Goal: Information Seeking & Learning: Compare options

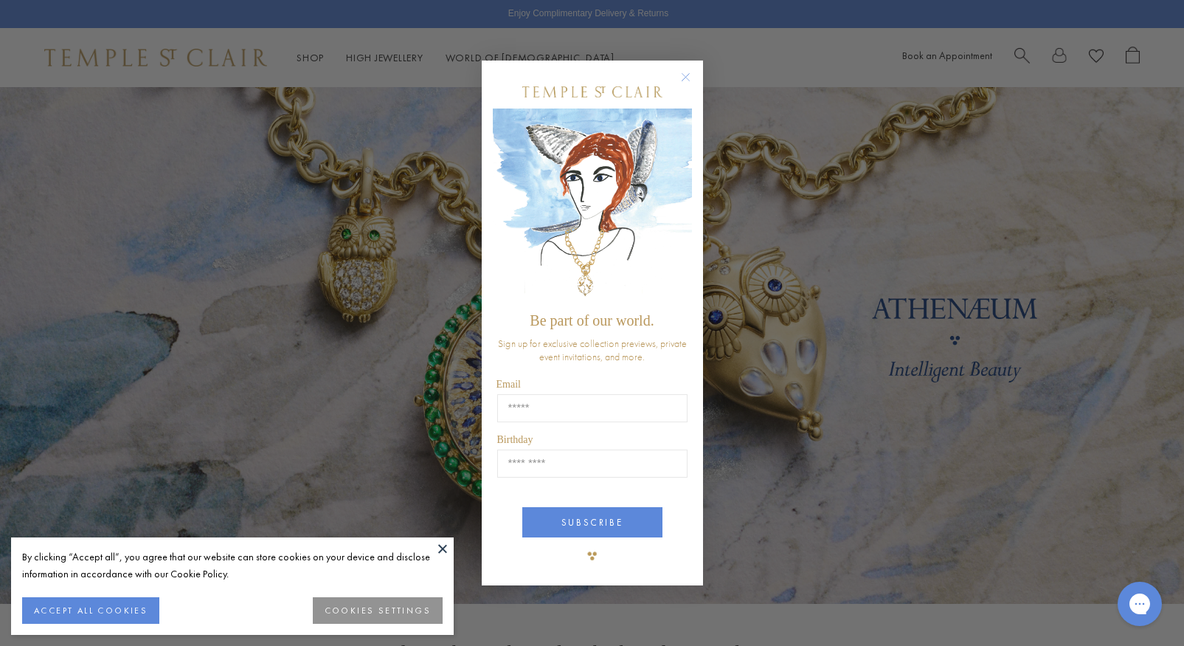
click at [683, 77] on circle "Close dialog" at bounding box center [685, 77] width 18 height 18
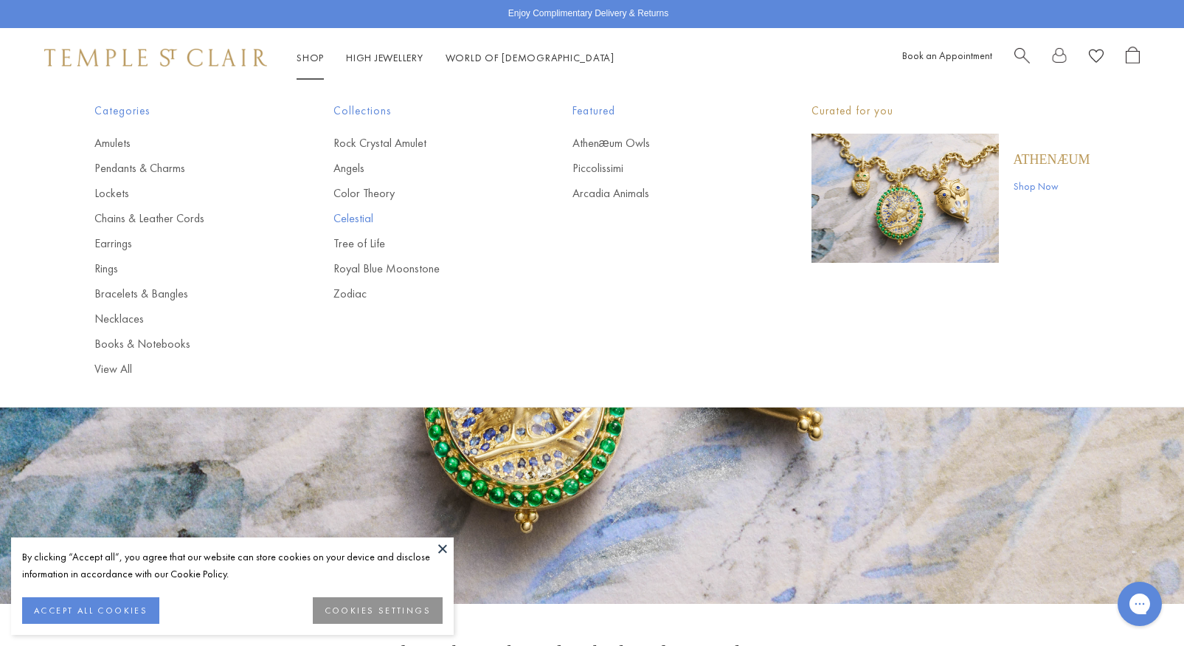
click at [369, 218] on link "Celestial" at bounding box center [423, 218] width 180 height 16
click at [358, 288] on link "Zodiac" at bounding box center [423, 293] width 180 height 16
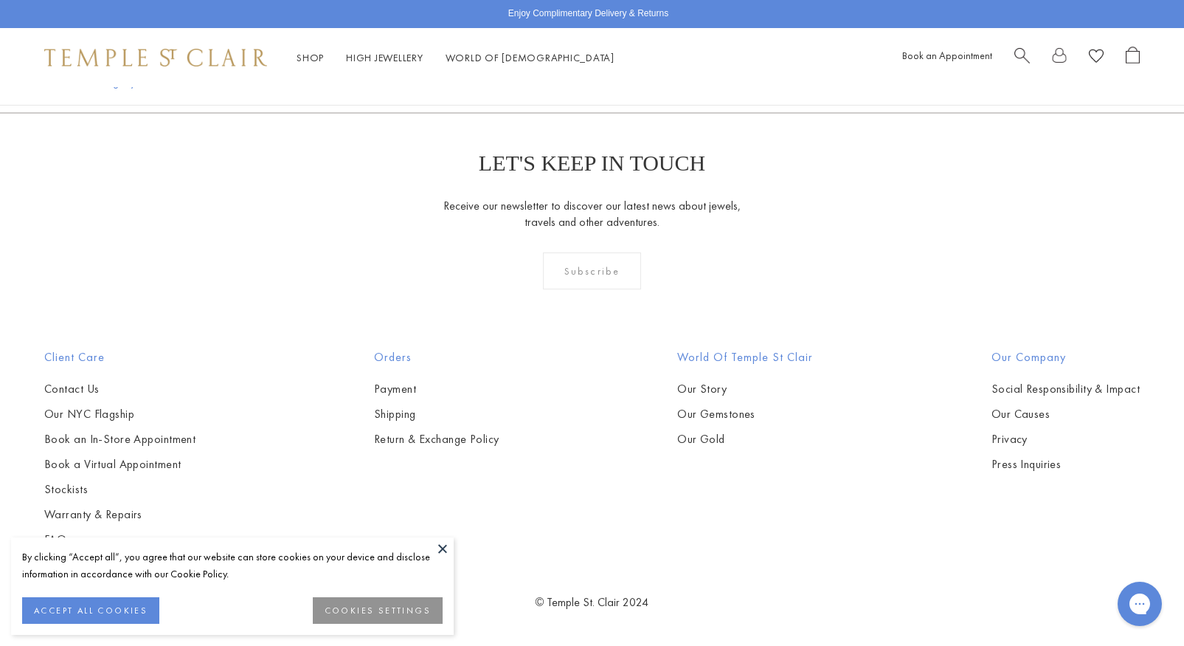
scroll to position [1618, 0]
click at [0, 0] on img at bounding box center [0, 0] width 0 height 0
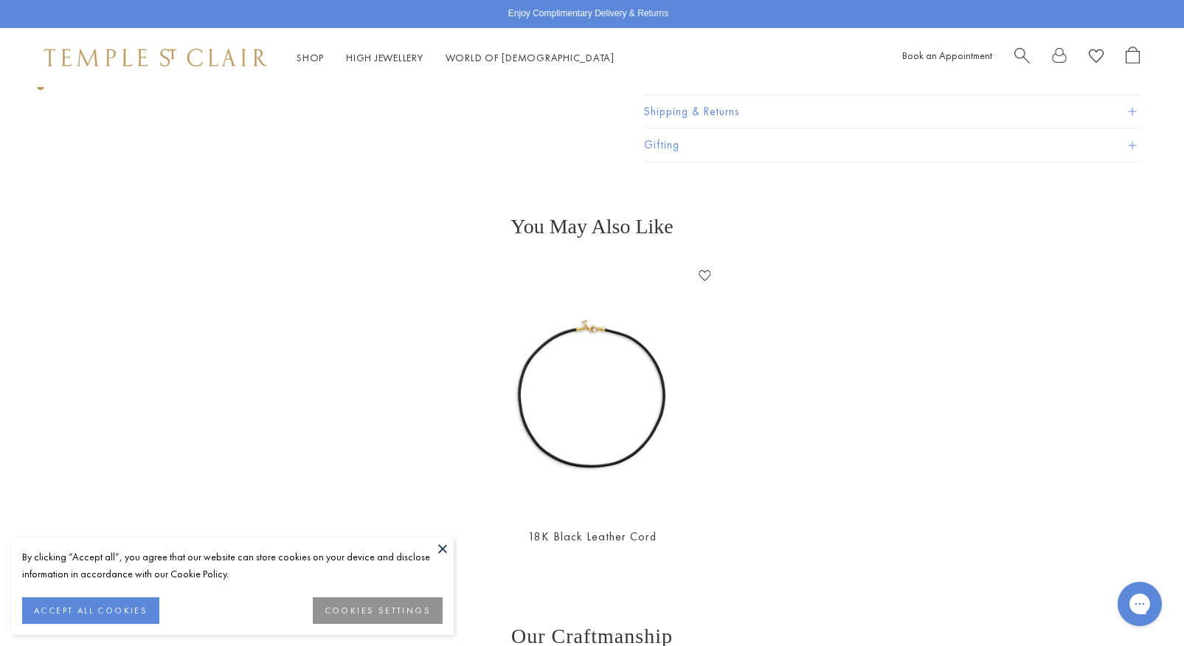
scroll to position [1575, 0]
click at [575, 384] on img at bounding box center [591, 387] width 249 height 249
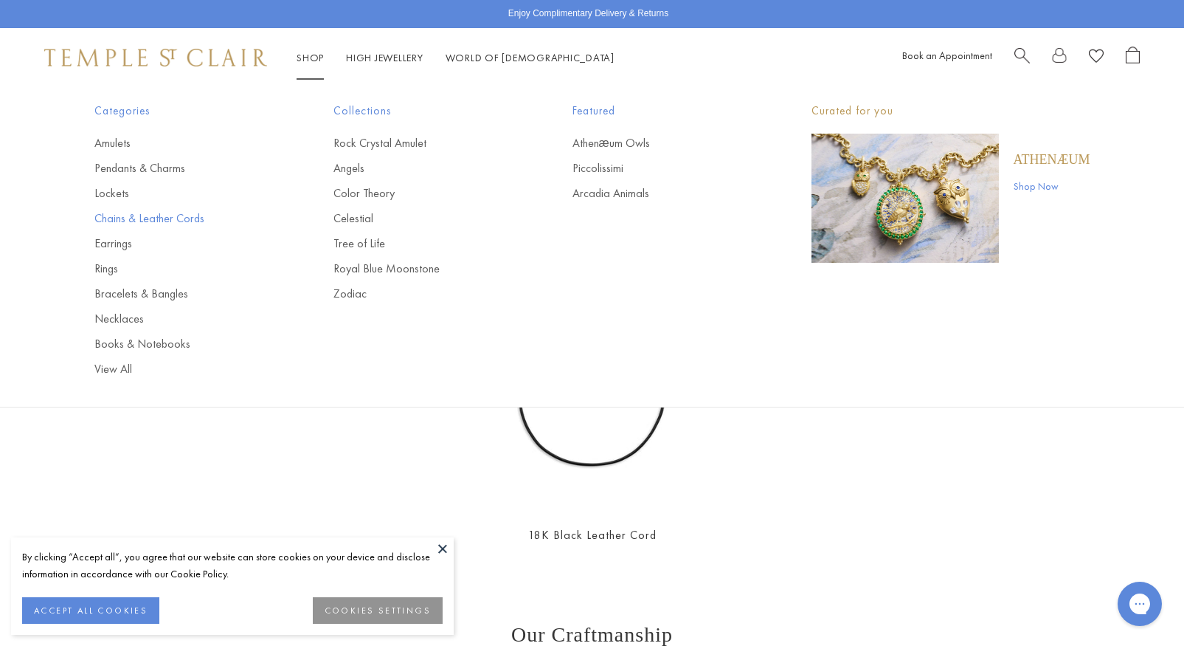
click at [195, 213] on link "Chains & Leather Cords" at bounding box center [184, 218] width 180 height 16
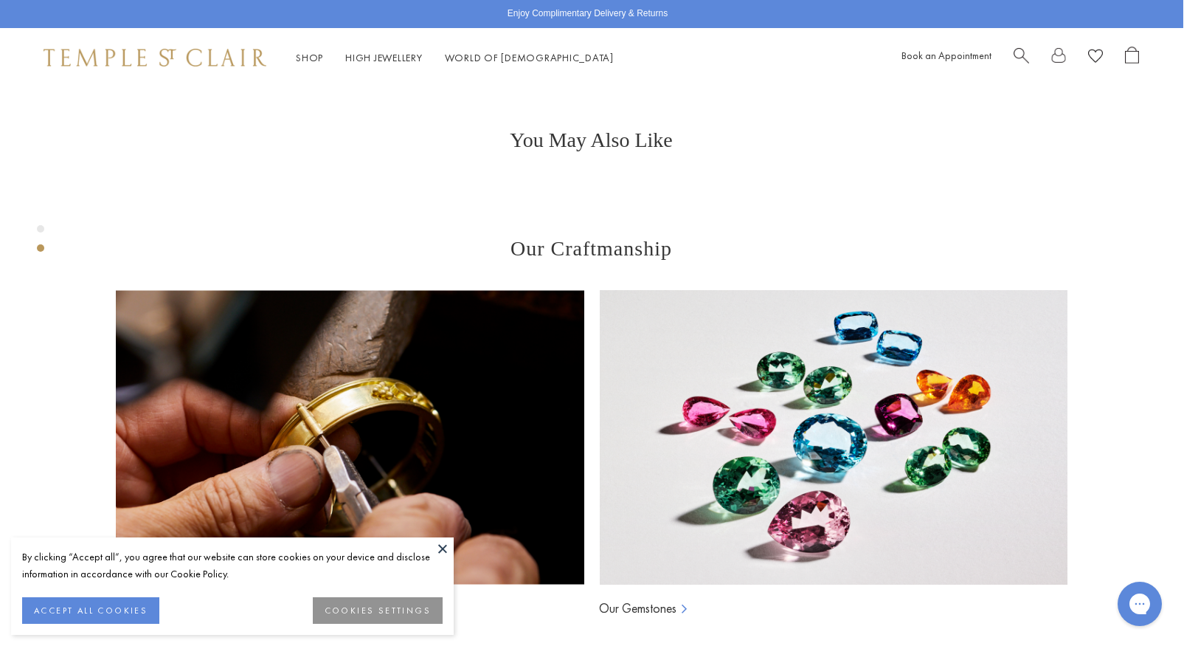
scroll to position [542, 0]
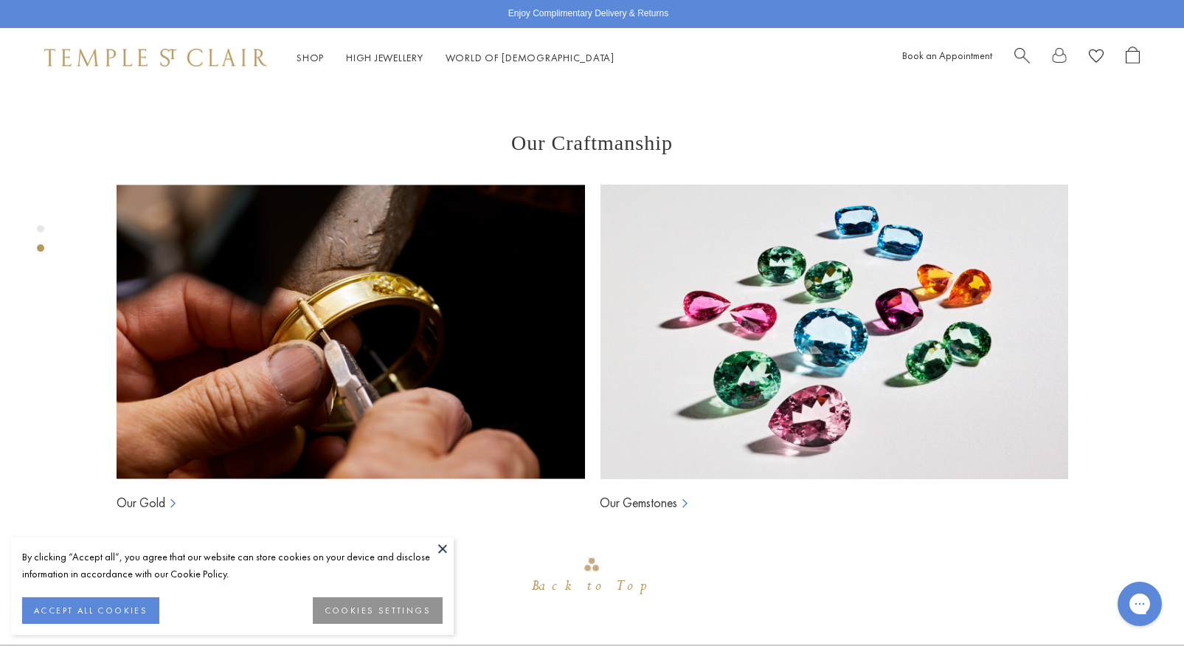
scroll to position [657, 0]
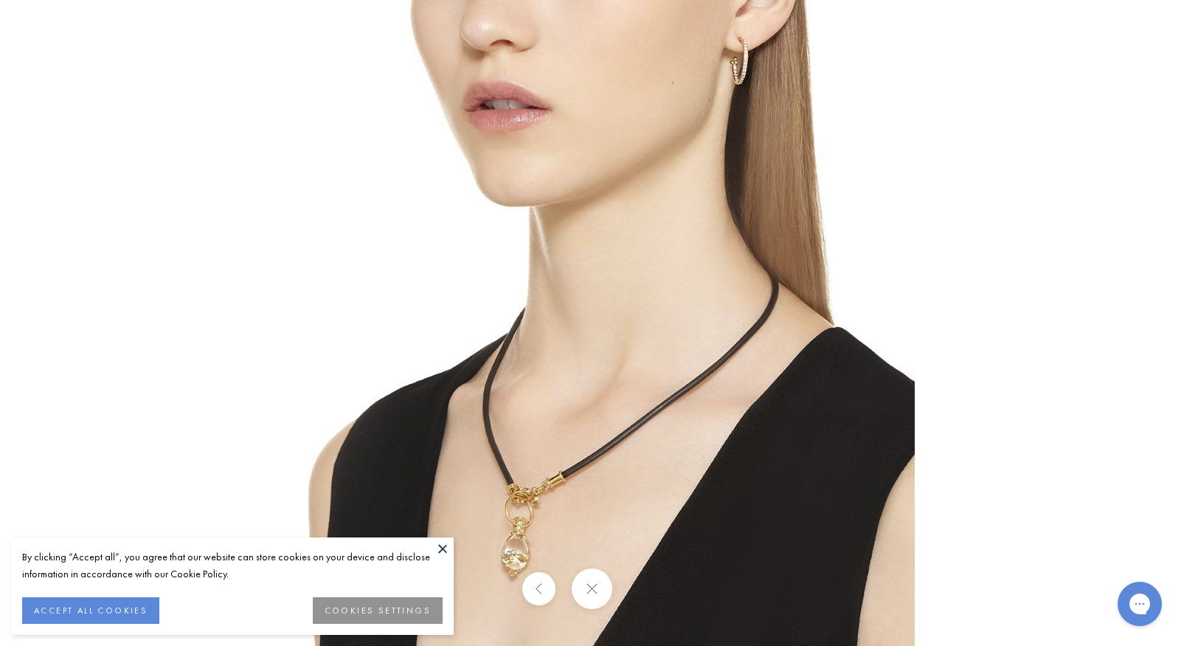
click at [527, 479] on img at bounding box center [592, 323] width 646 height 646
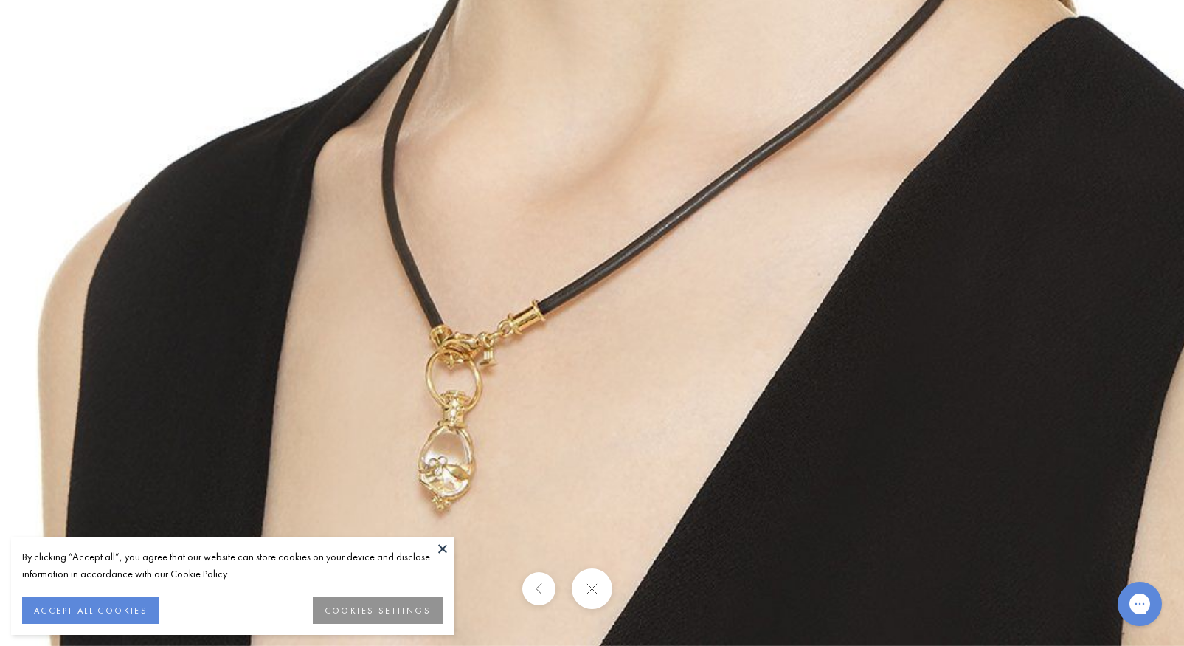
click at [482, 409] on img at bounding box center [597, 8] width 1275 height 1275
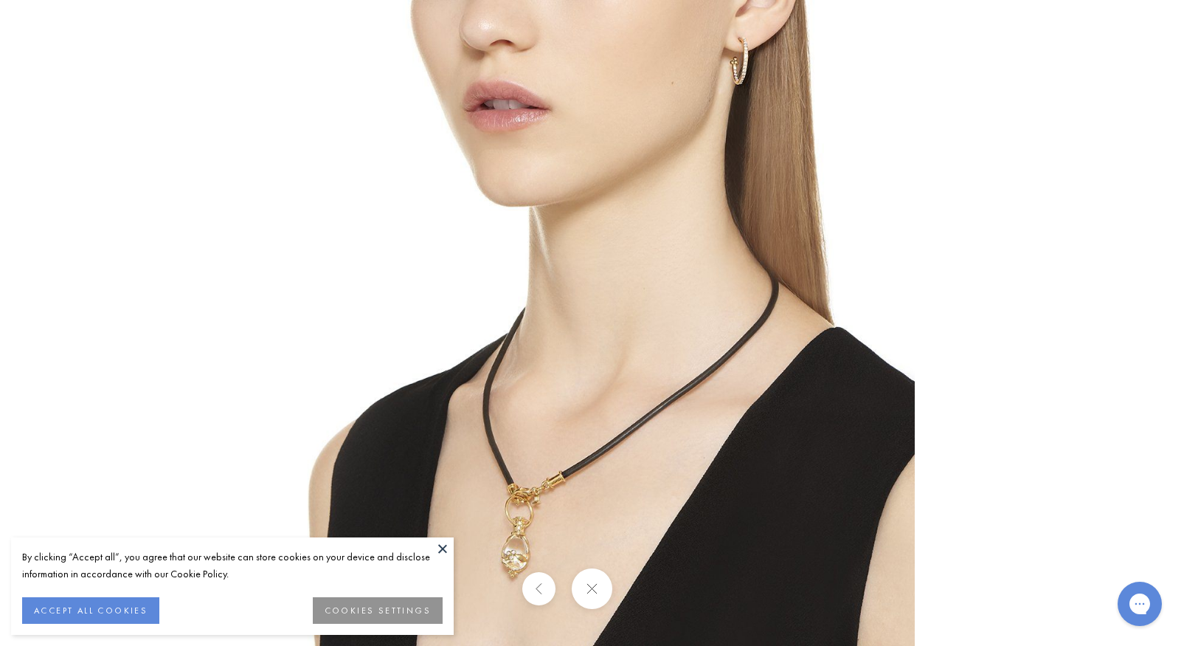
click at [482, 409] on img at bounding box center [592, 323] width 646 height 646
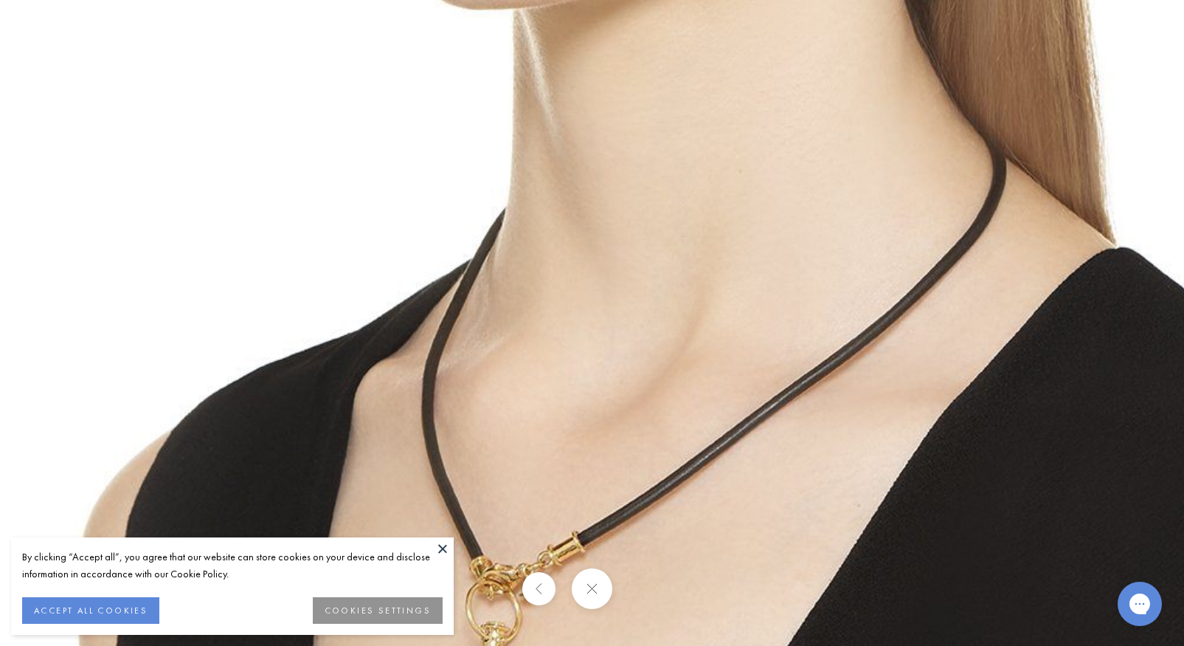
click at [97, 615] on button "ACCEPT ALL COOKIES" at bounding box center [90, 610] width 137 height 27
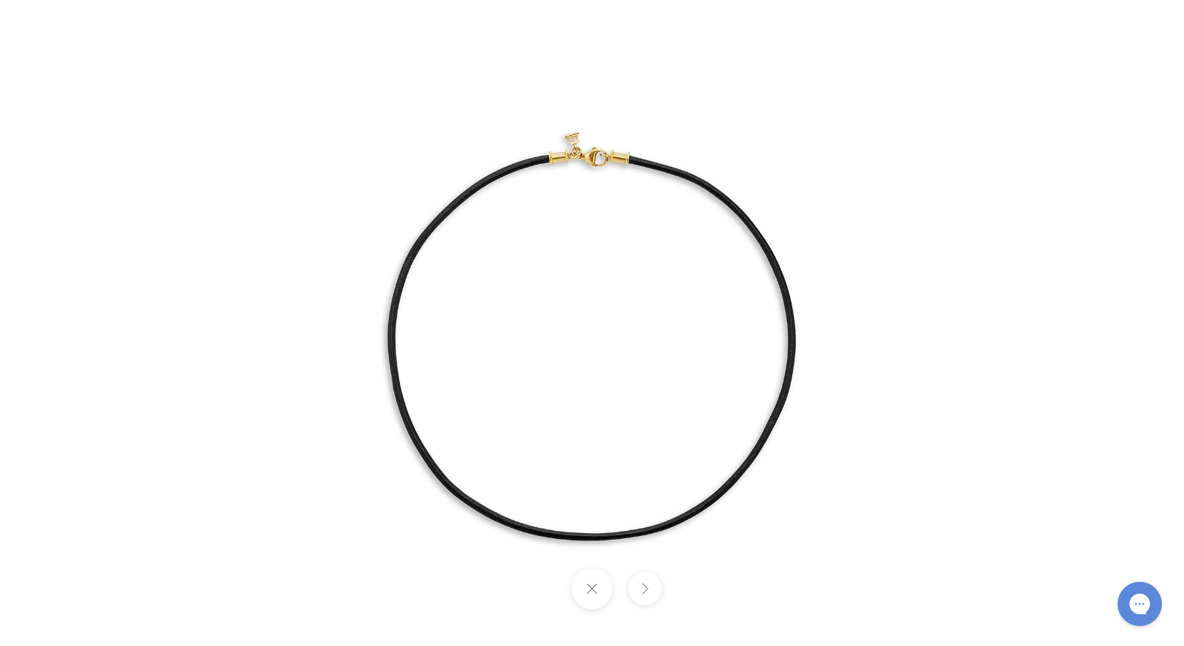
click at [1059, 204] on div at bounding box center [880, 323] width 1267 height 691
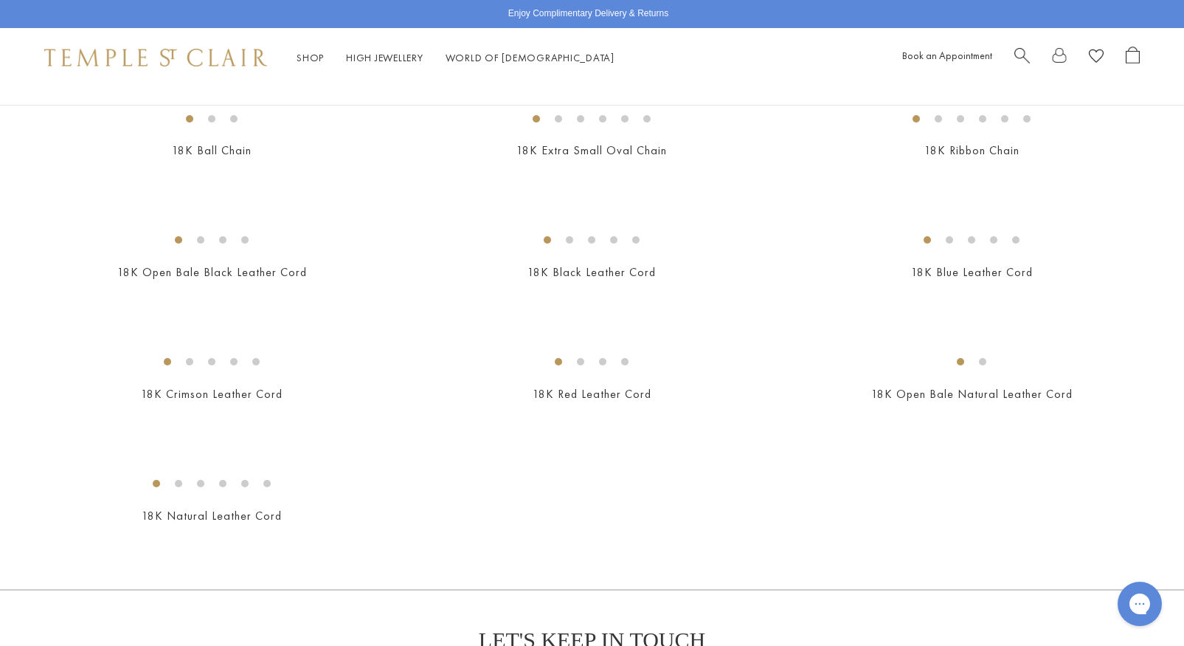
scroll to position [652, 0]
click at [0, 0] on img at bounding box center [0, 0] width 0 height 0
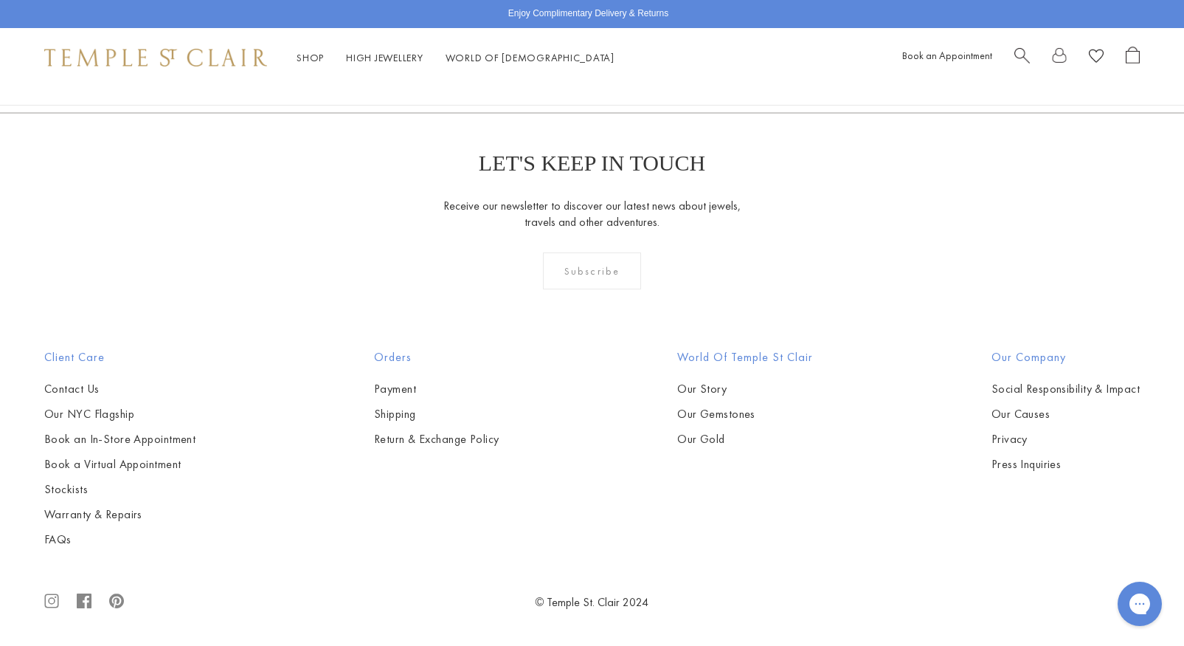
scroll to position [2365, 0]
click at [0, 0] on img at bounding box center [0, 0] width 0 height 0
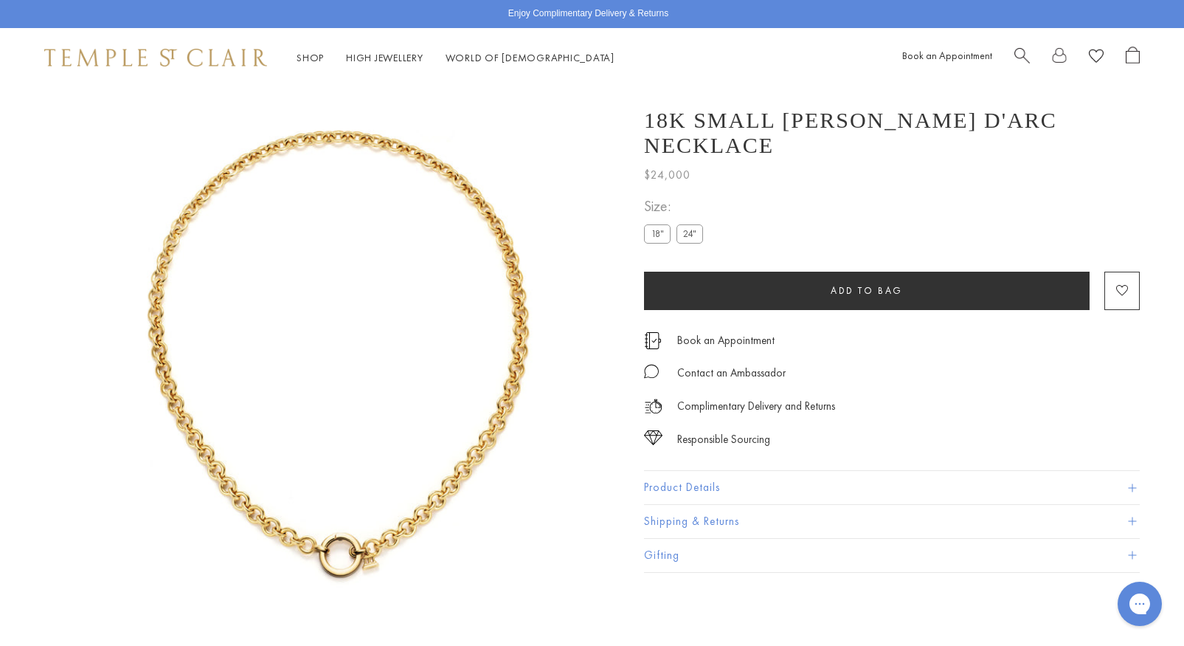
scroll to position [87, 0]
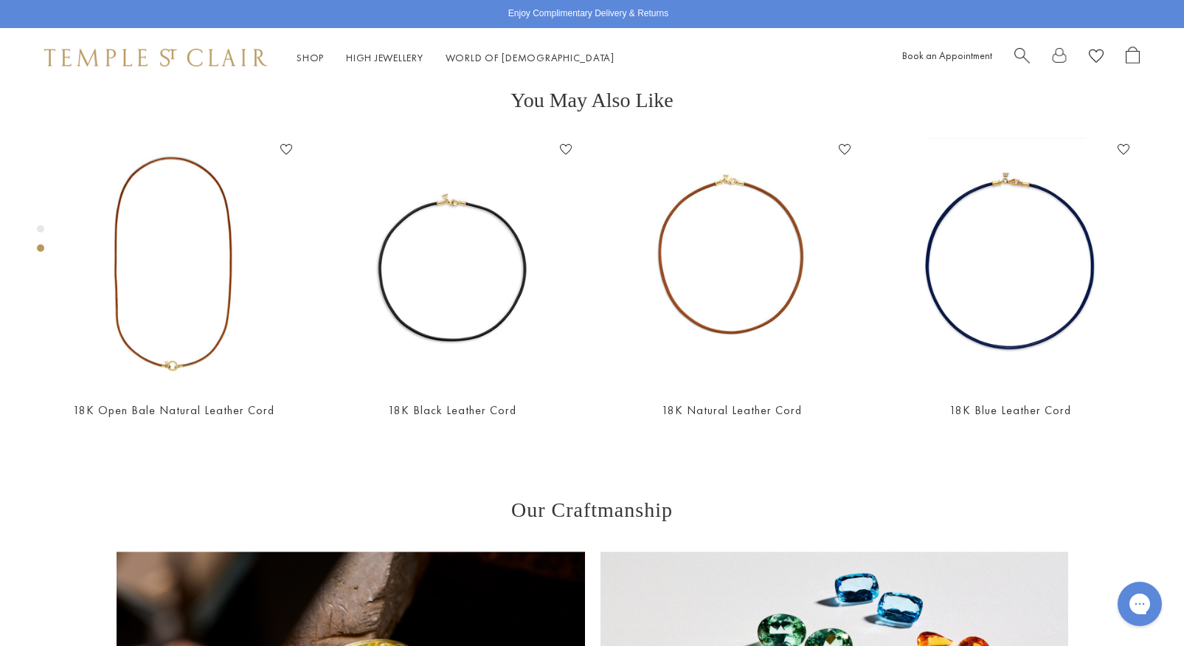
scroll to position [586, 0]
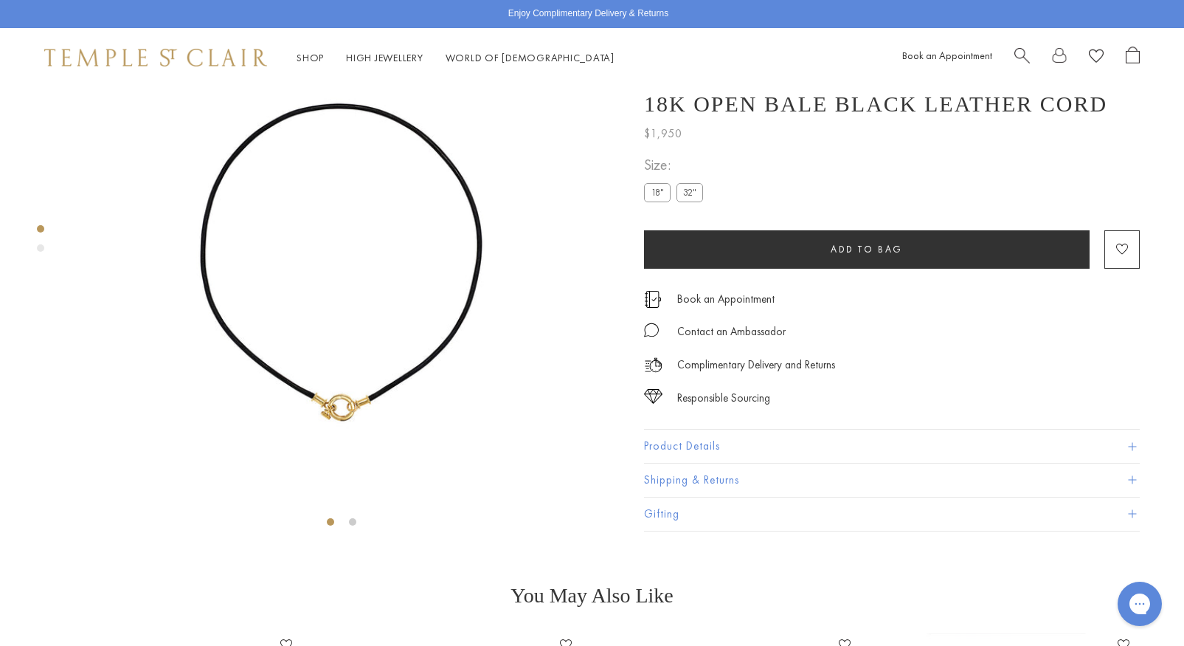
click at [347, 422] on img at bounding box center [341, 267] width 535 height 535
